Goal: Check status: Check status

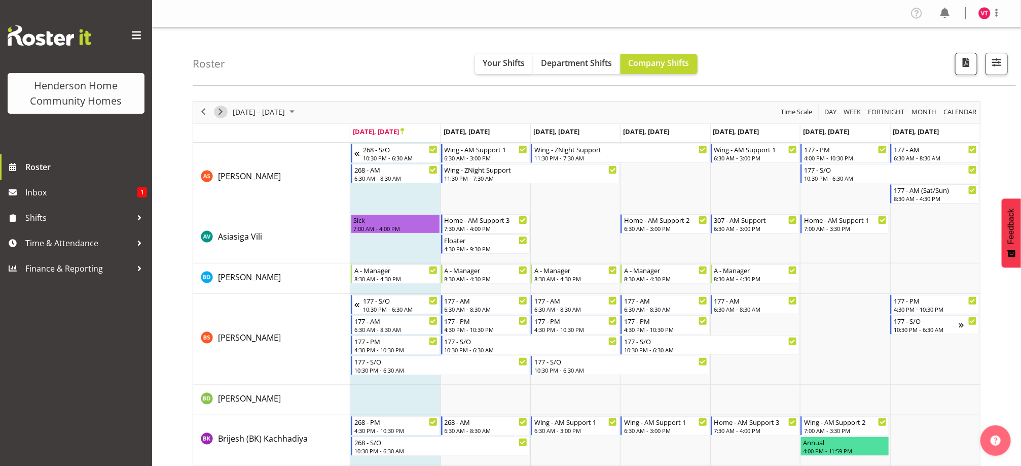
click at [220, 109] on span "Next" at bounding box center [221, 111] width 12 height 13
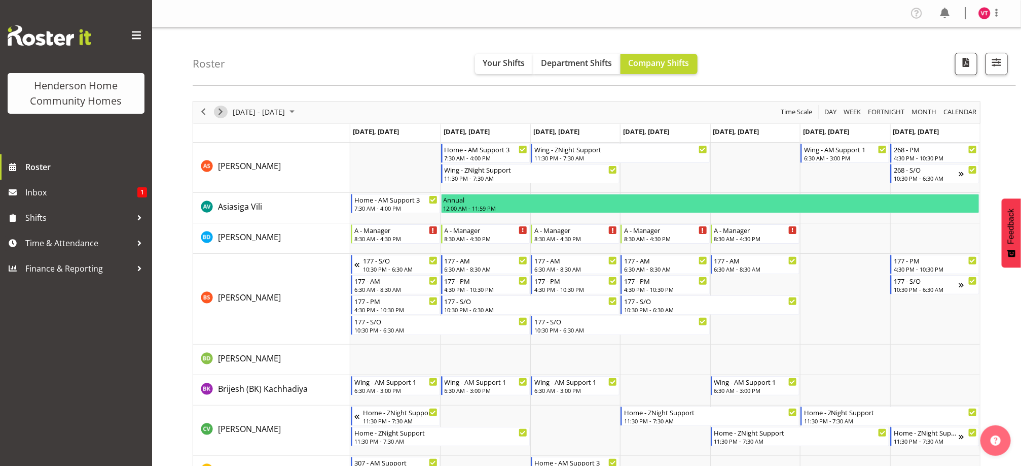
click at [221, 113] on span "Next" at bounding box center [221, 111] width 12 height 13
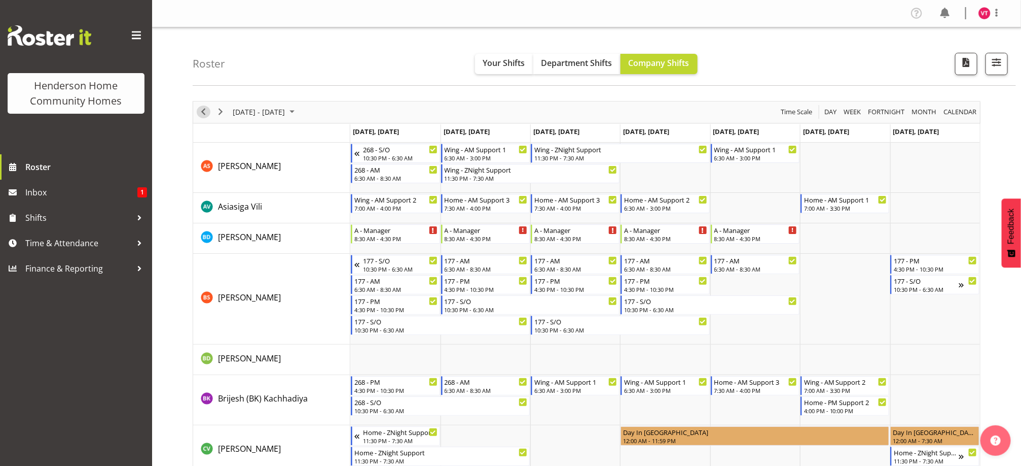
click at [204, 116] on span "Previous" at bounding box center [203, 111] width 12 height 13
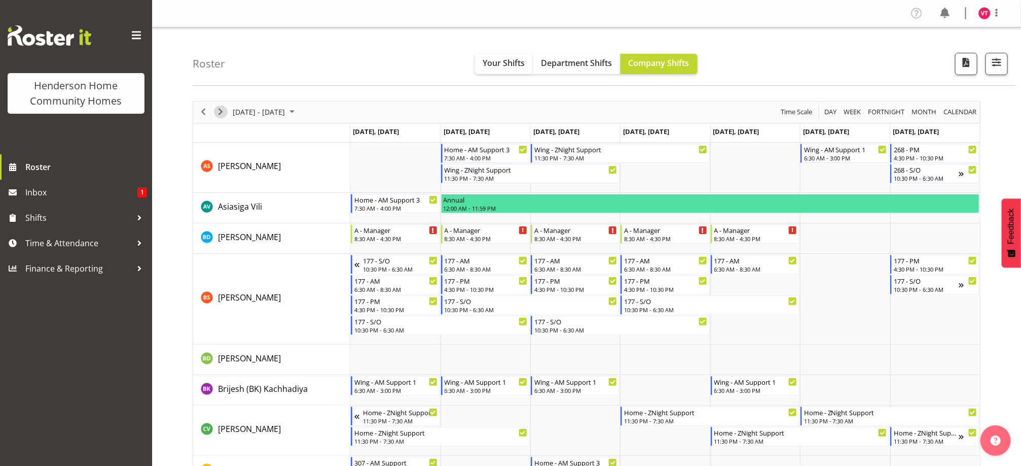
click at [217, 115] on span "Next" at bounding box center [221, 111] width 12 height 13
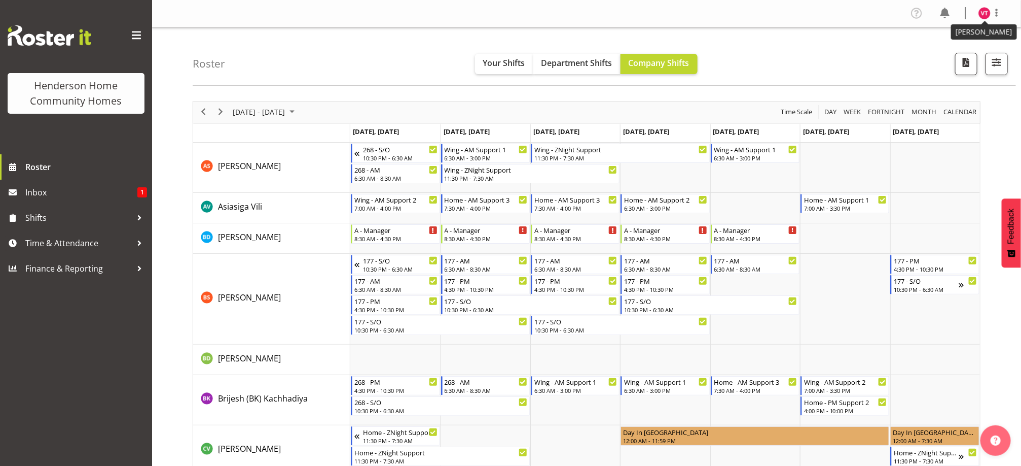
click at [985, 17] on img at bounding box center [985, 13] width 12 height 12
click at [947, 53] on link "Log Out" at bounding box center [954, 53] width 97 height 18
